Goal: Navigation & Orientation: Find specific page/section

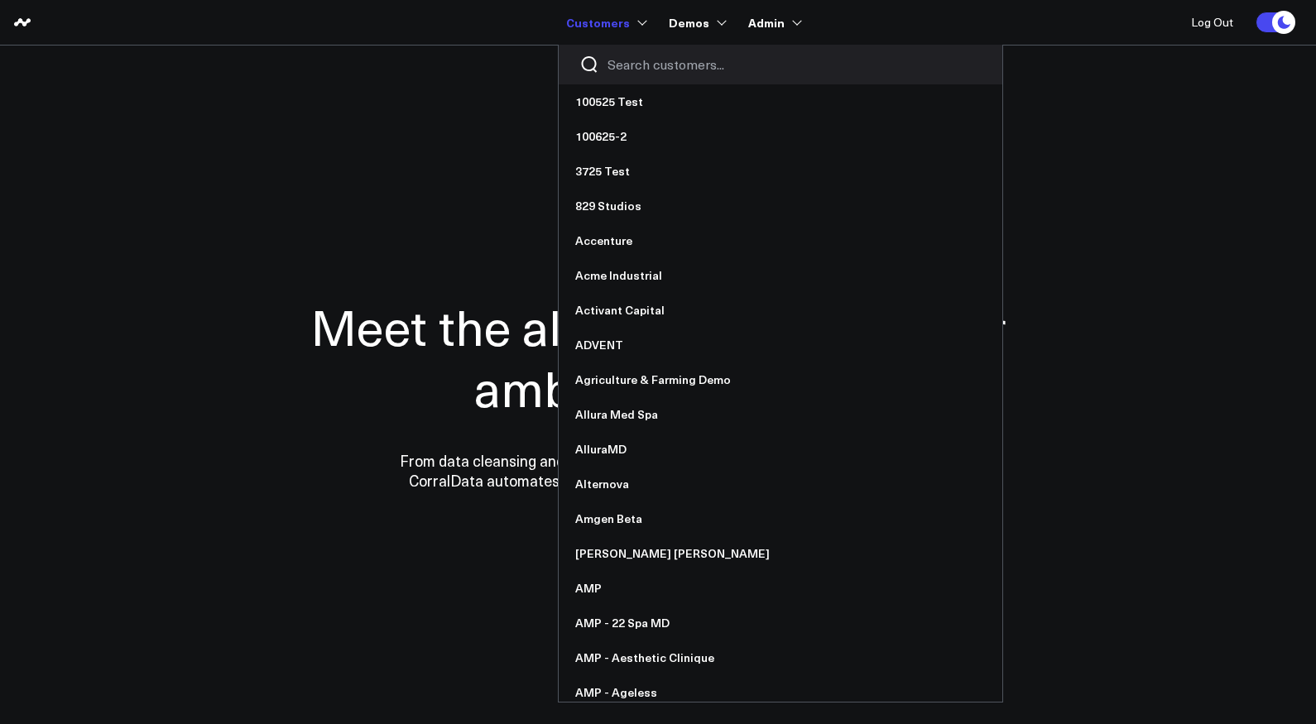
click at [641, 60] on input "Search customers input" at bounding box center [795, 64] width 374 height 18
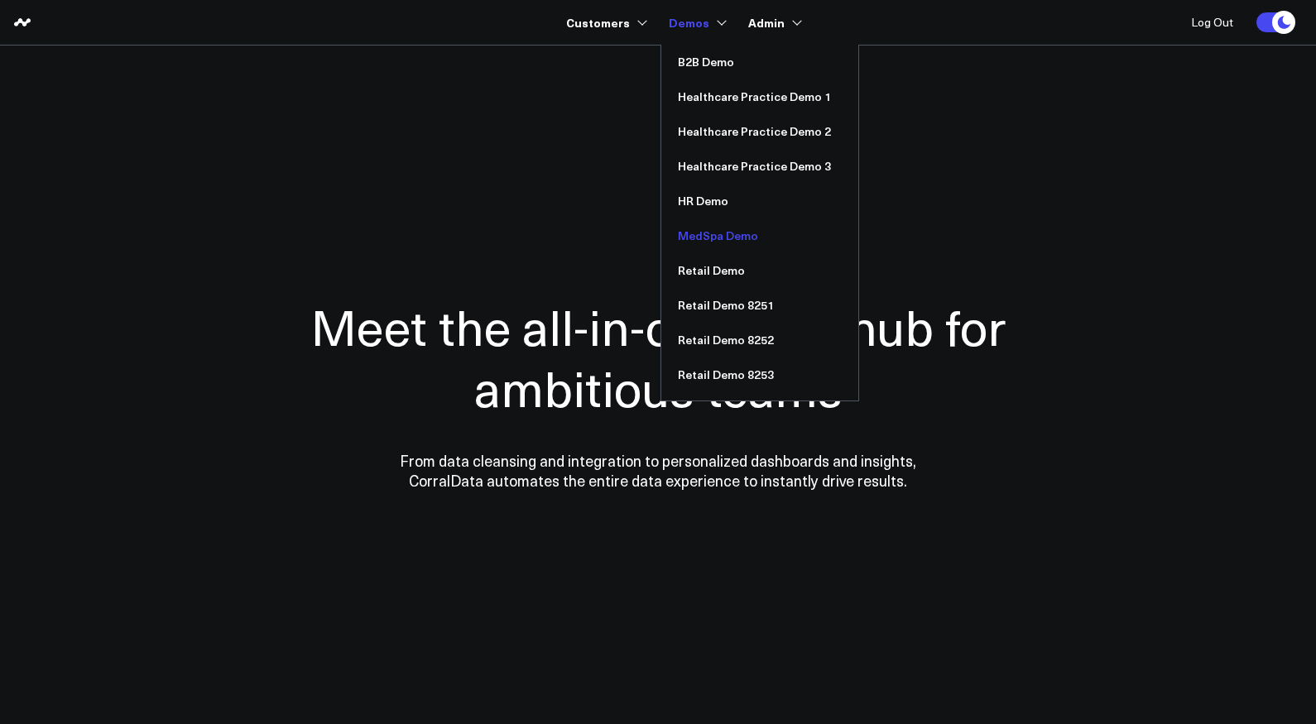
click at [722, 238] on link "MedSpa Demo" at bounding box center [759, 236] width 197 height 35
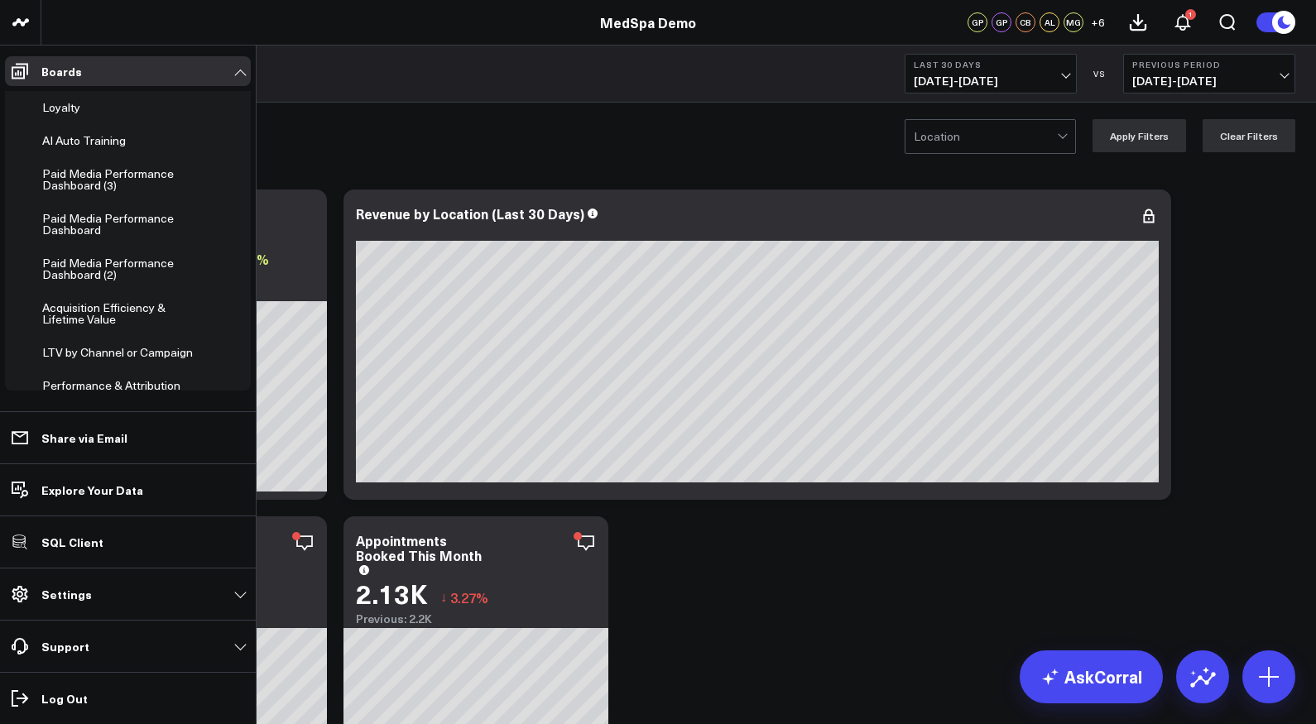
scroll to position [260, 0]
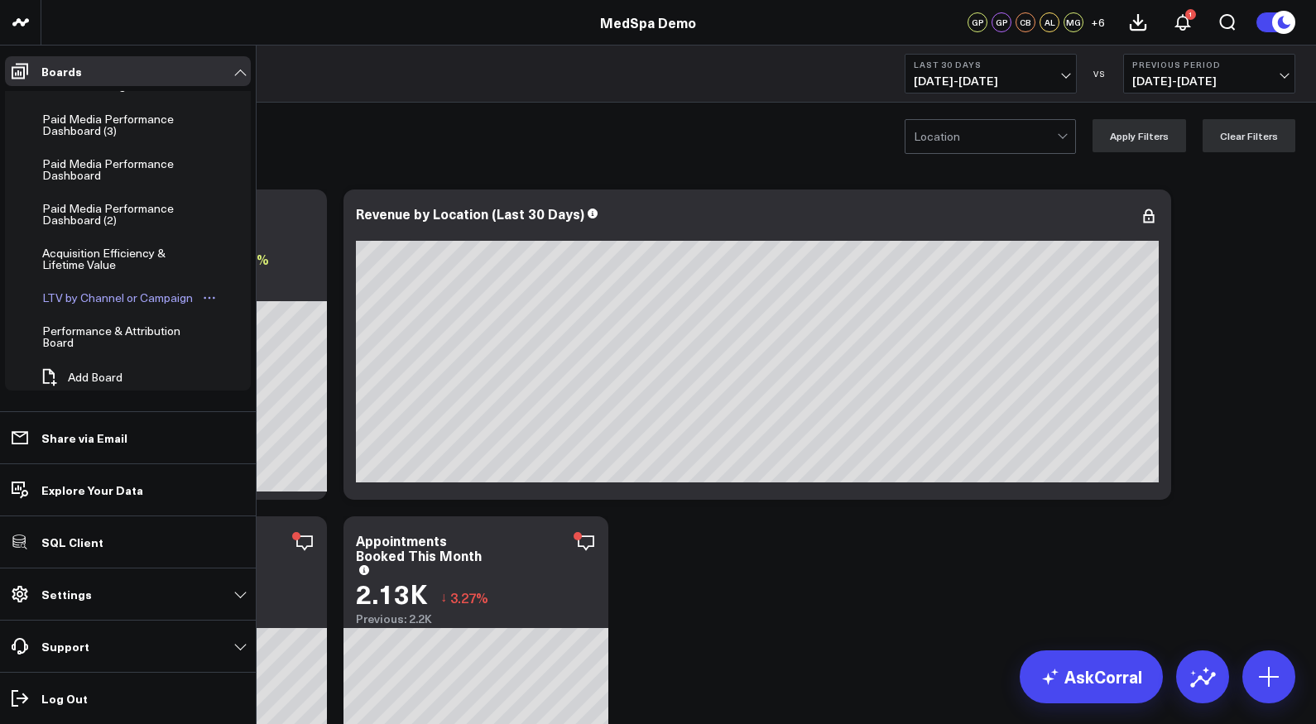
click at [89, 288] on div "LTV by Channel or Campaign" at bounding box center [117, 298] width 159 height 20
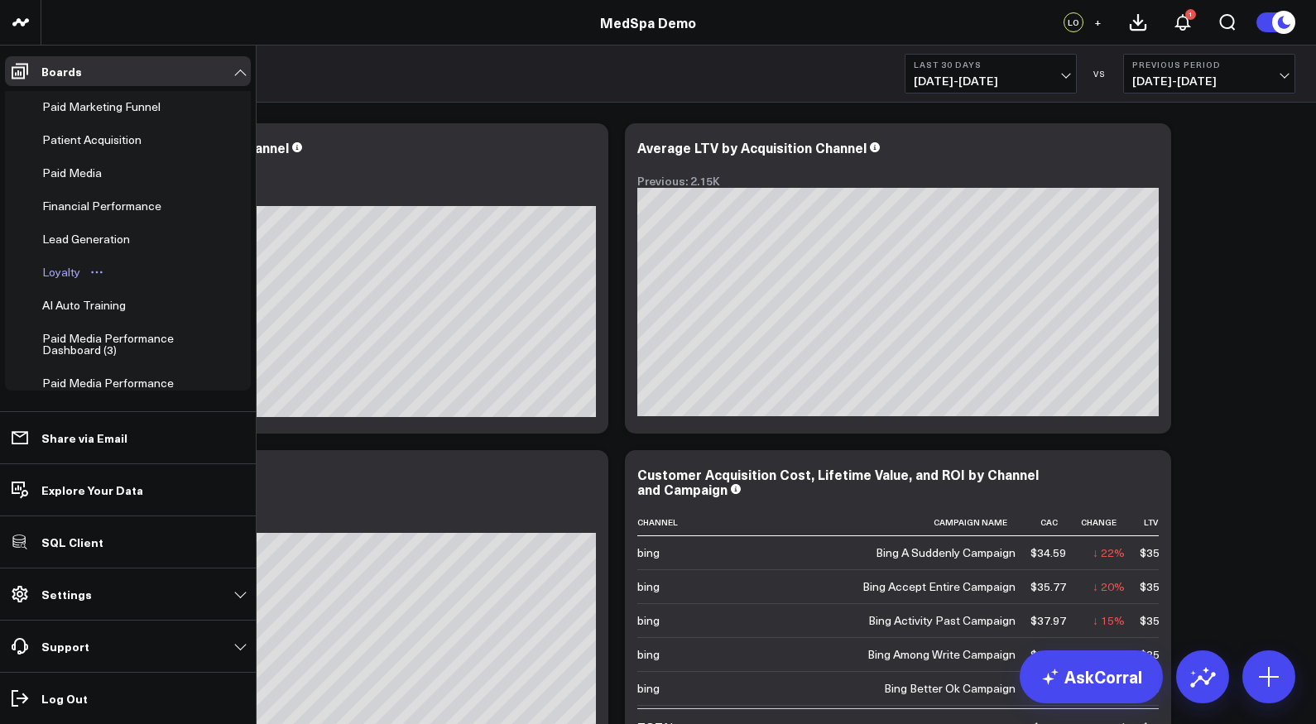
scroll to position [19, 0]
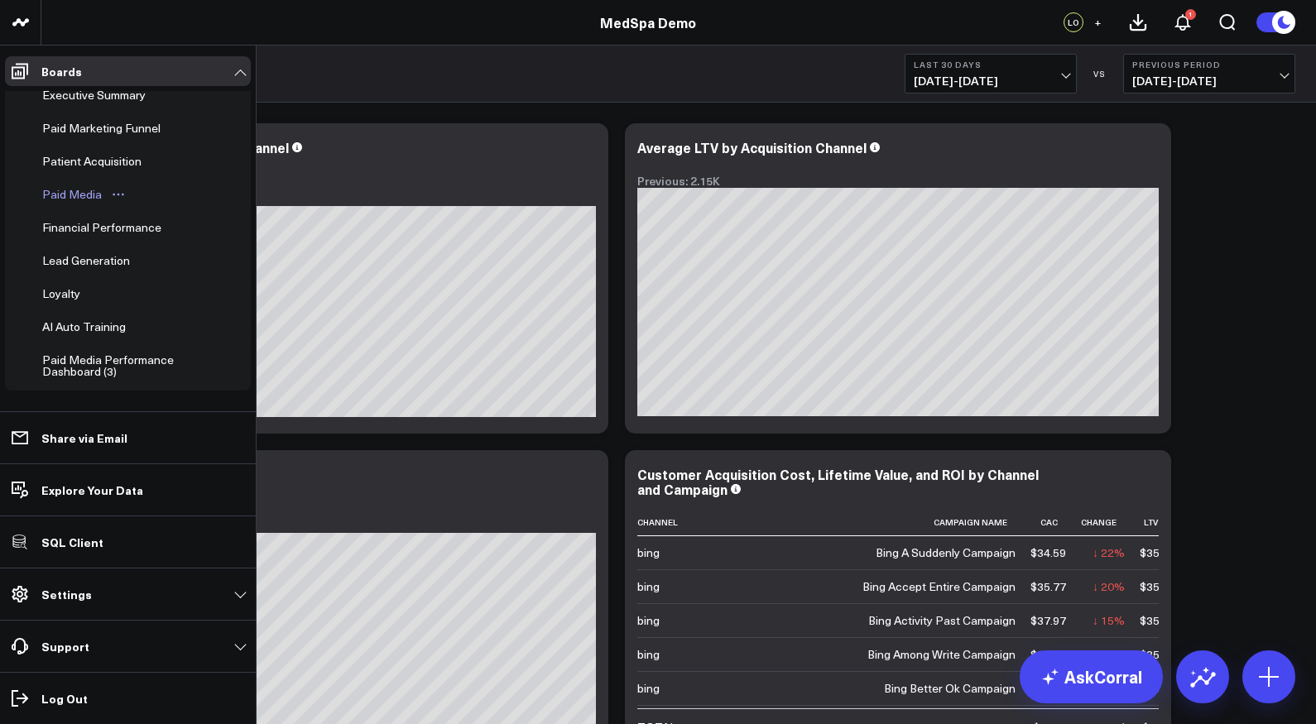
click at [84, 188] on div "Paid Media" at bounding box center [72, 195] width 68 height 20
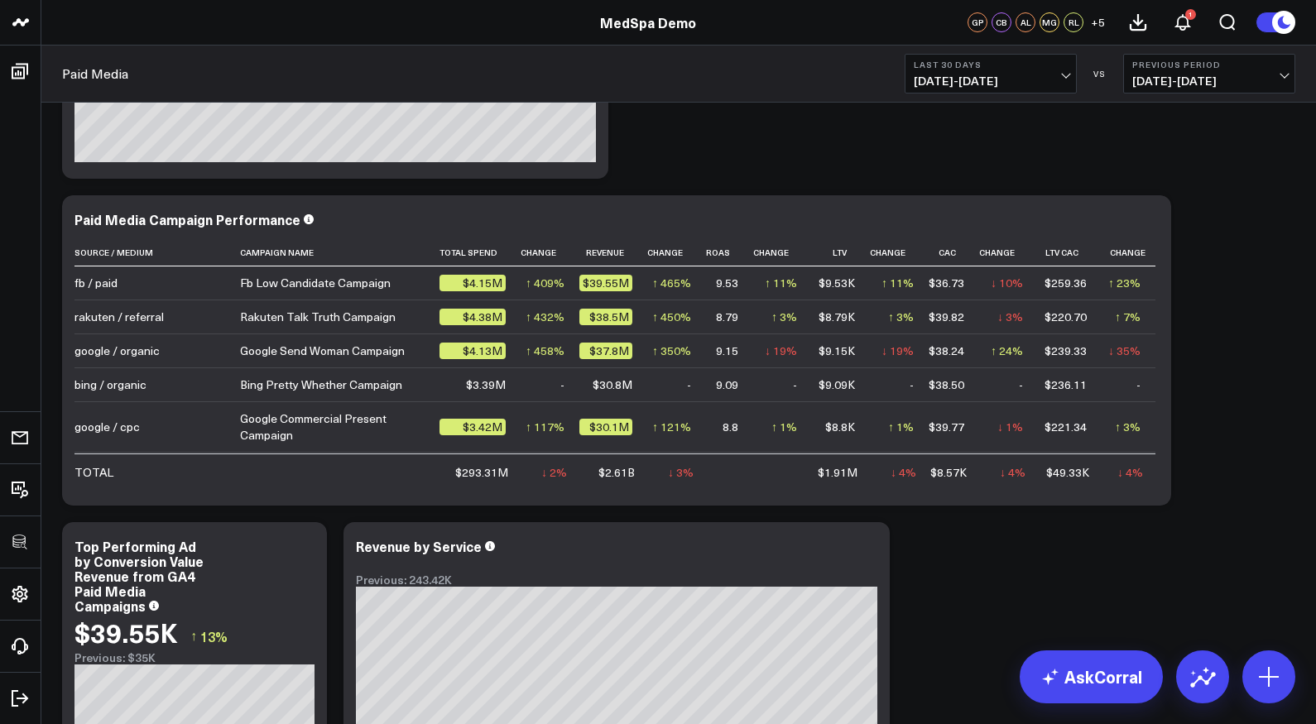
scroll to position [890, 0]
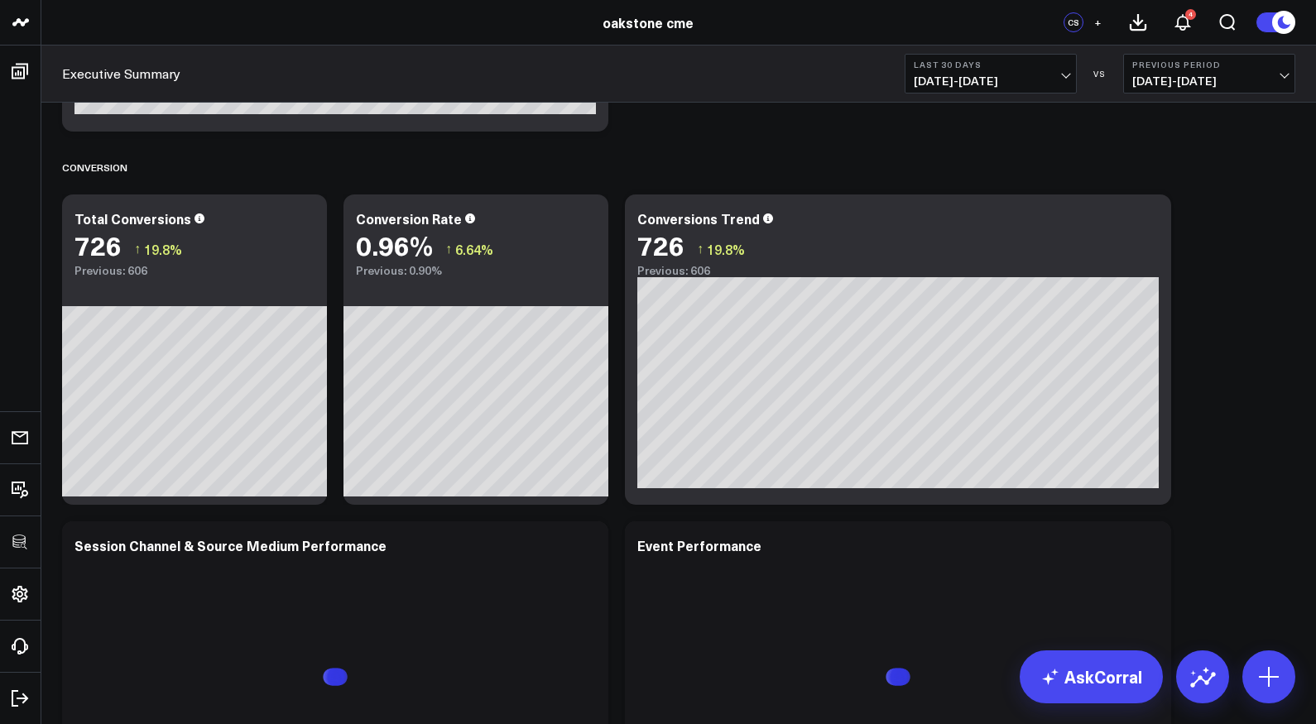
scroll to position [2649, 0]
